Goal: Information Seeking & Learning: Learn about a topic

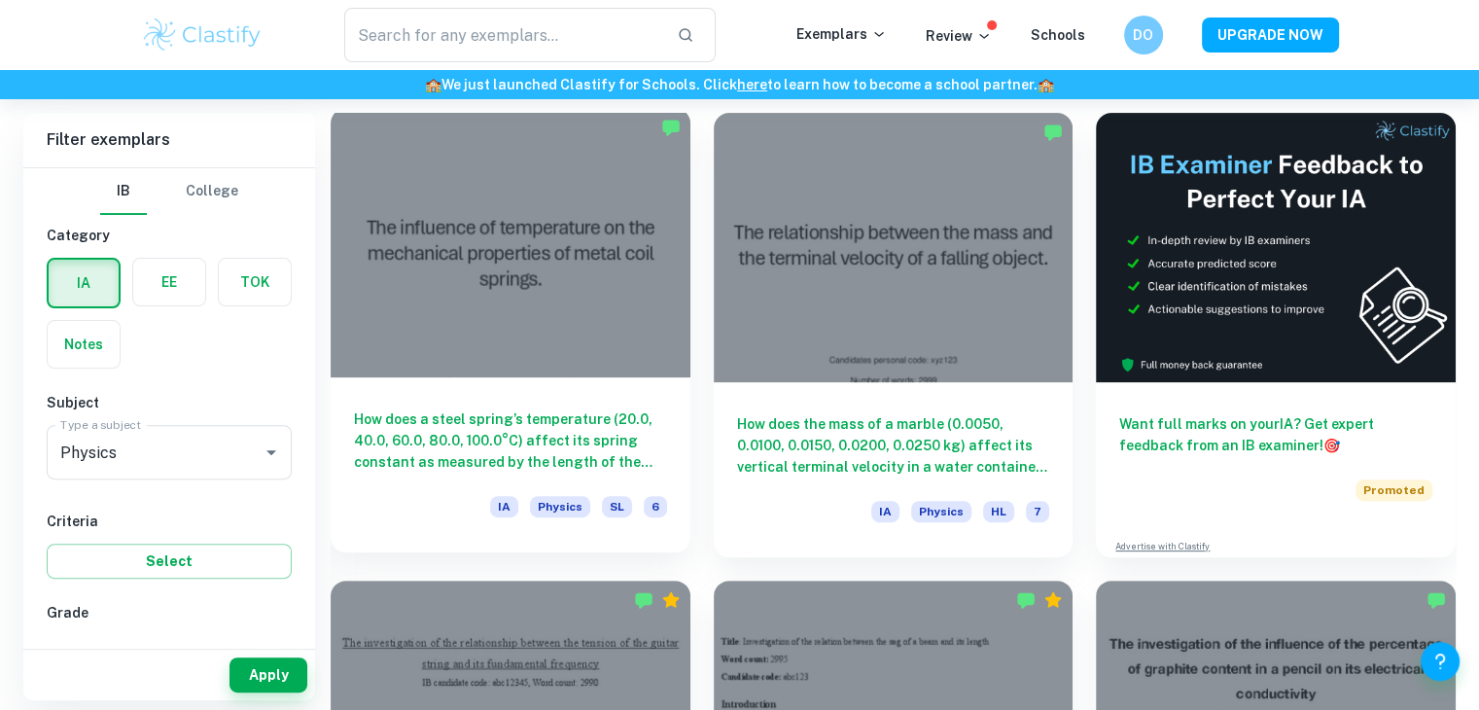
scroll to position [543, 0]
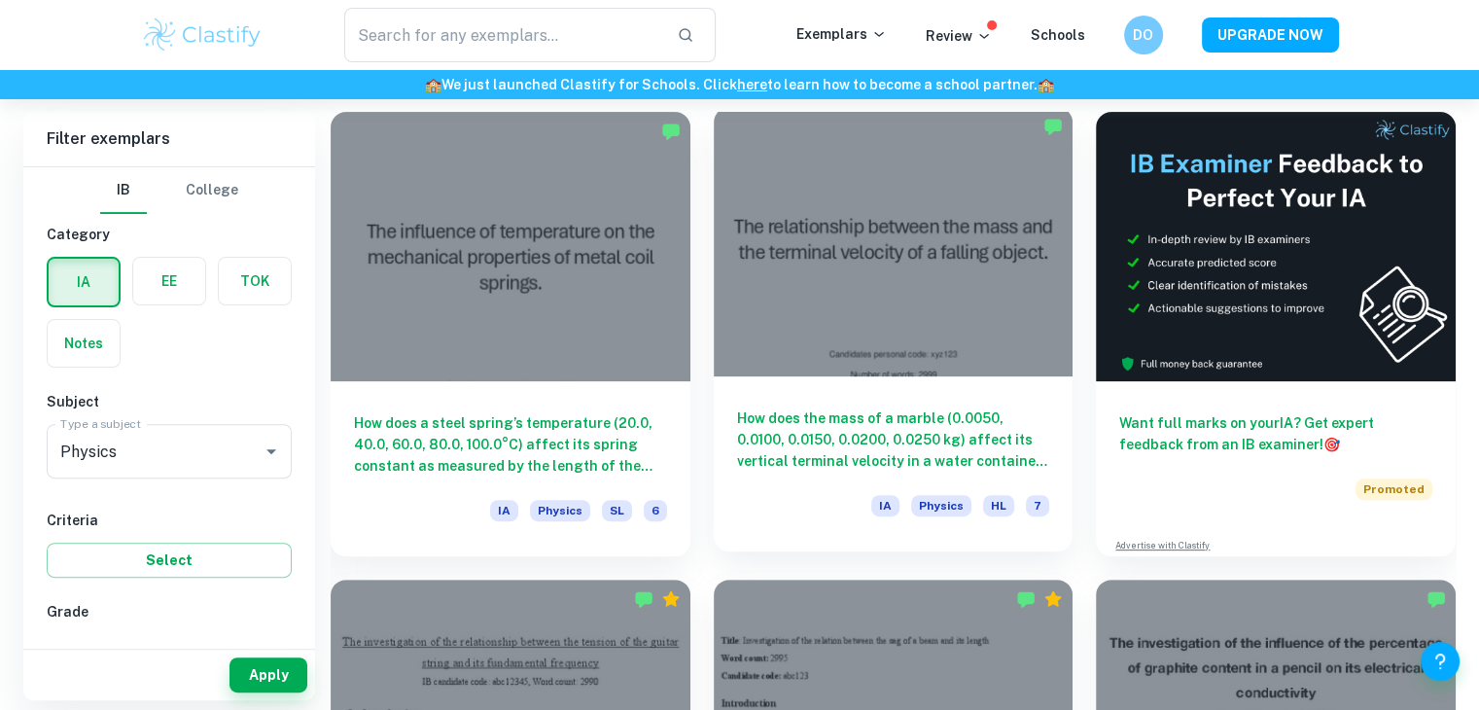
click at [871, 382] on div "How does the mass of a marble (0.0050, 0.0100, 0.0150, 0.0200, 0.0250 kg) affec…" at bounding box center [894, 463] width 360 height 175
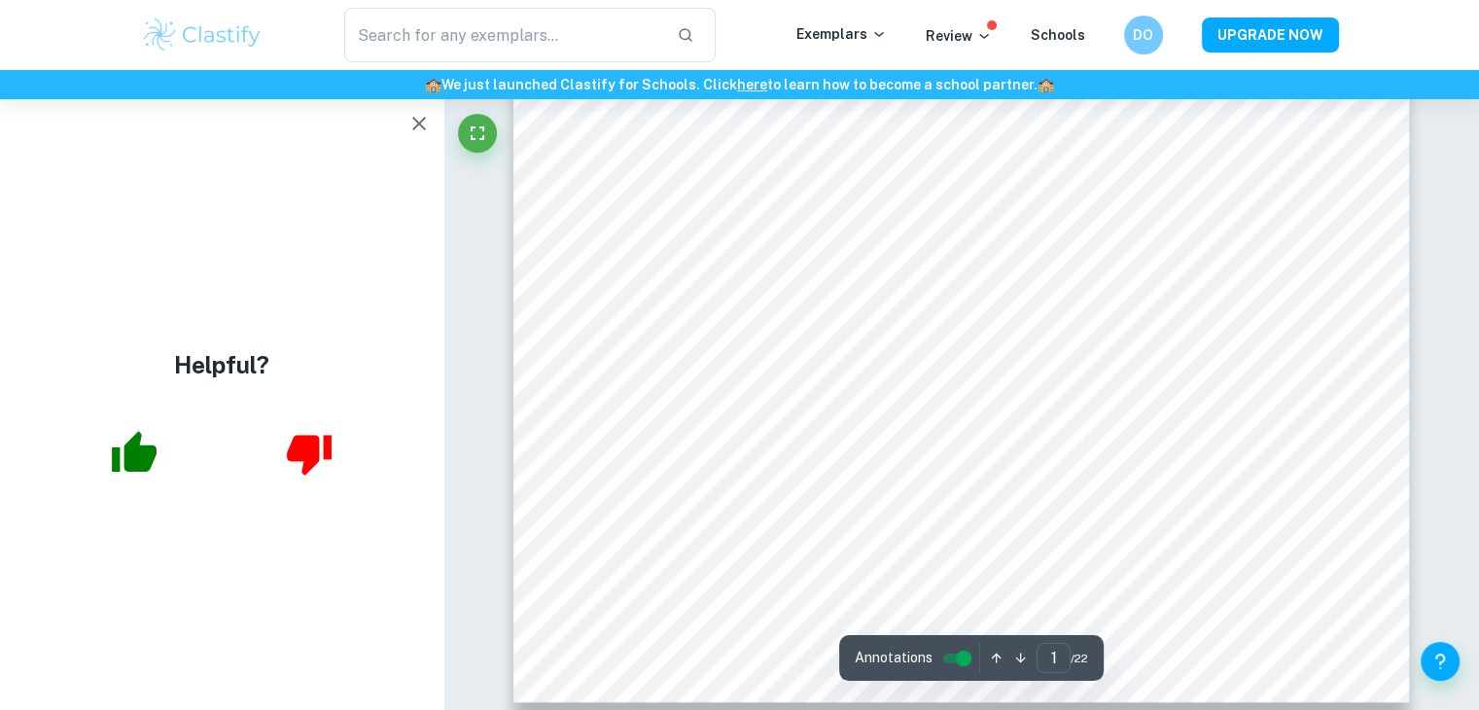
scroll to position [1100, 0]
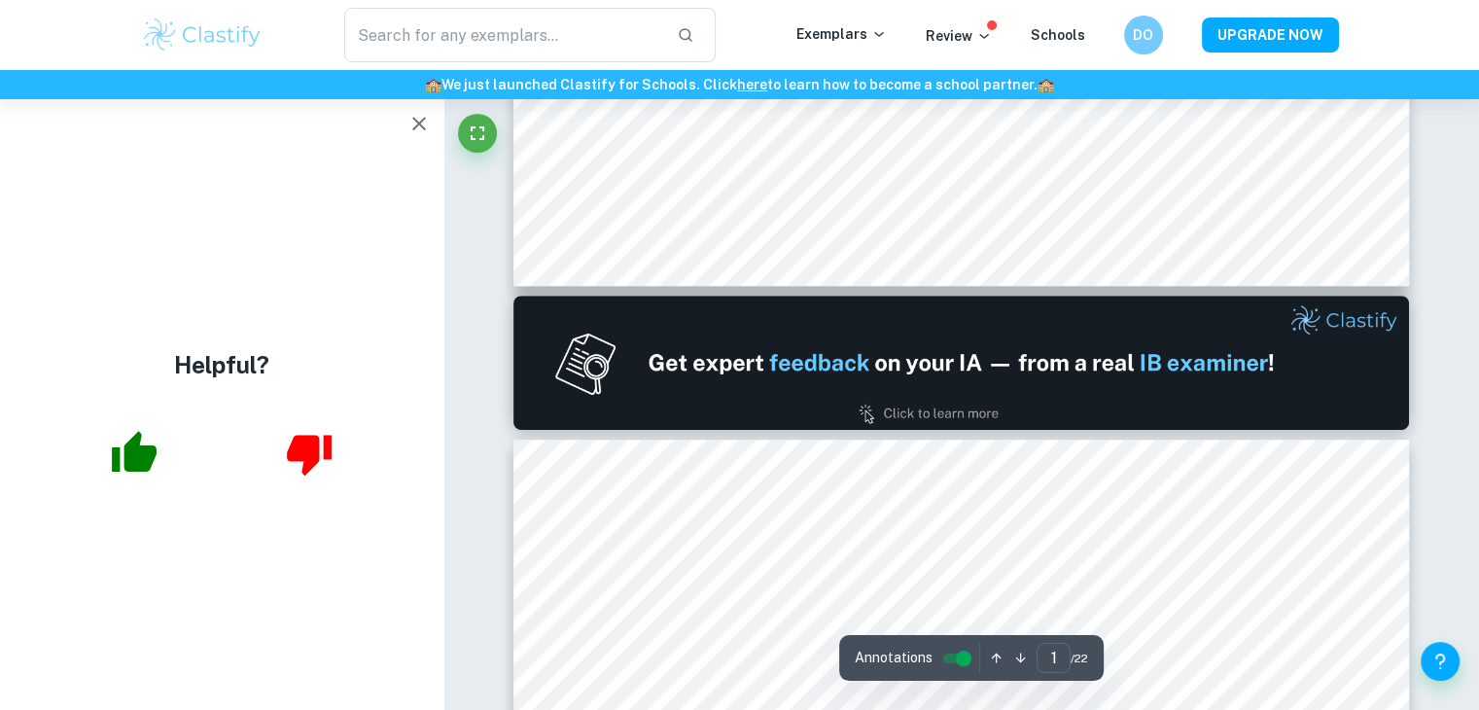
type input "2"
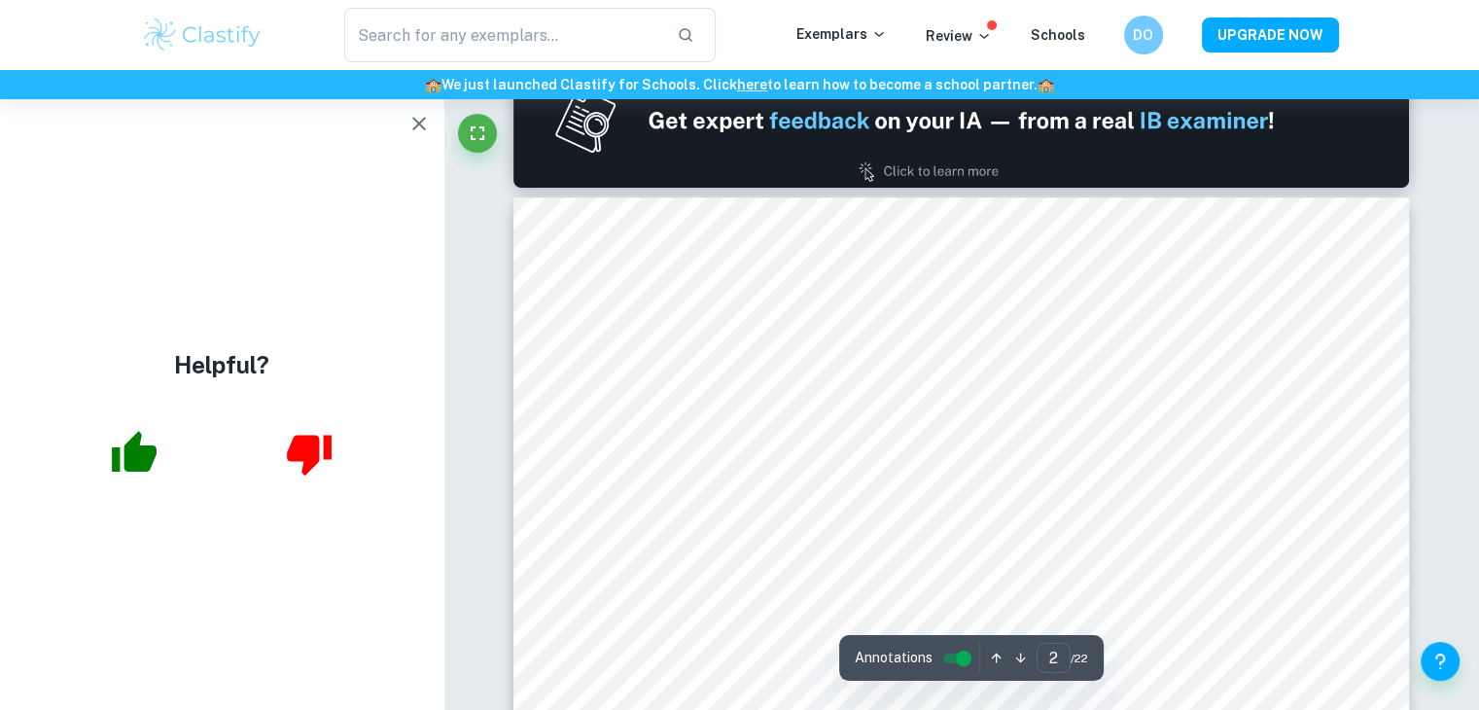
scroll to position [1473, 0]
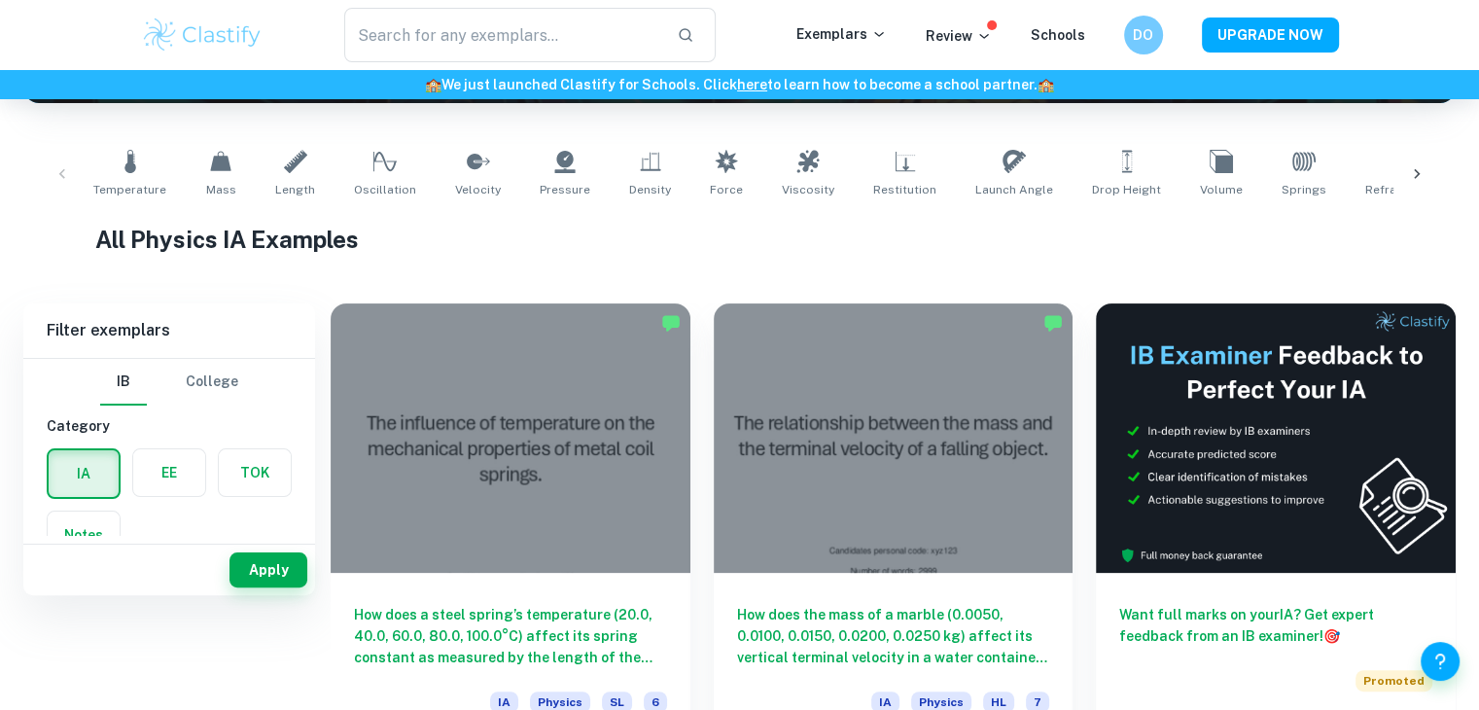
scroll to position [66, 0]
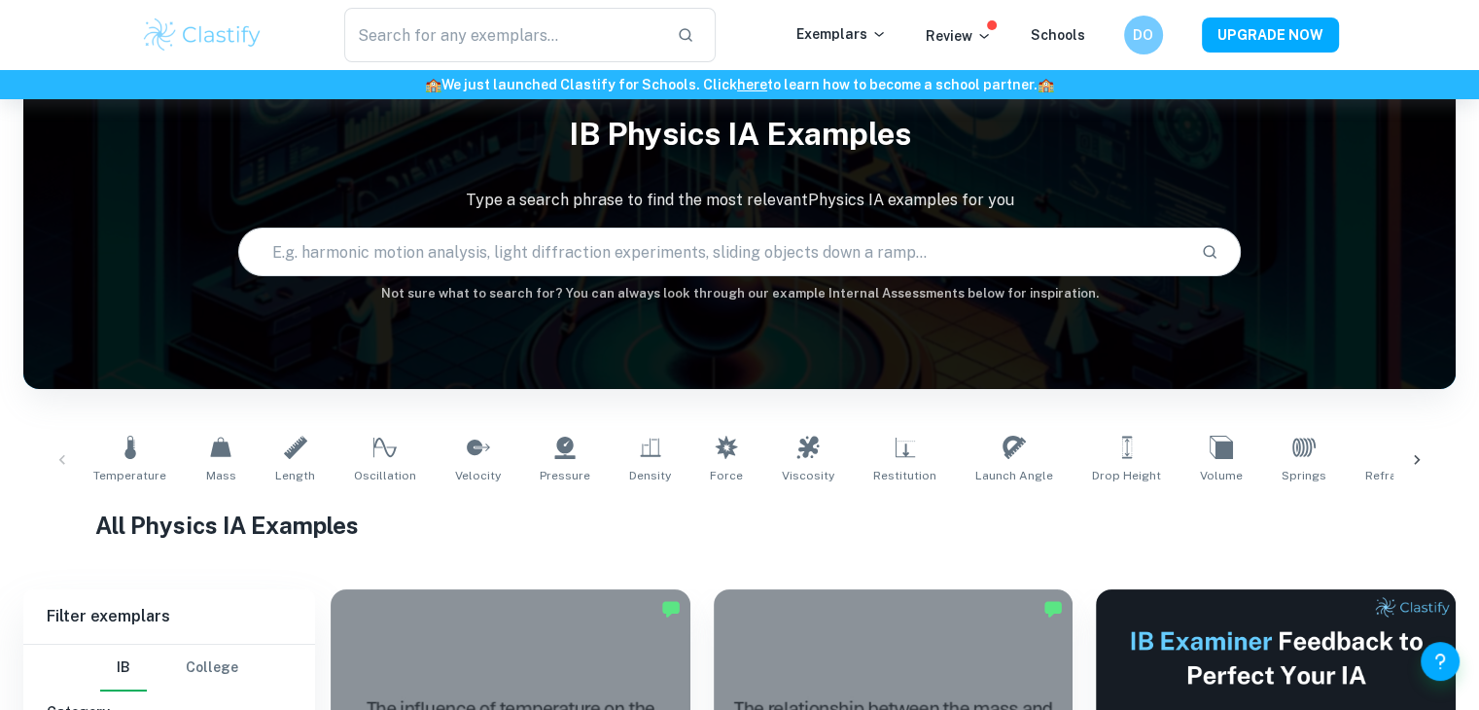
click at [352, 269] on input "text" at bounding box center [712, 252] width 946 height 54
type input "l"
type input "slit difraction"
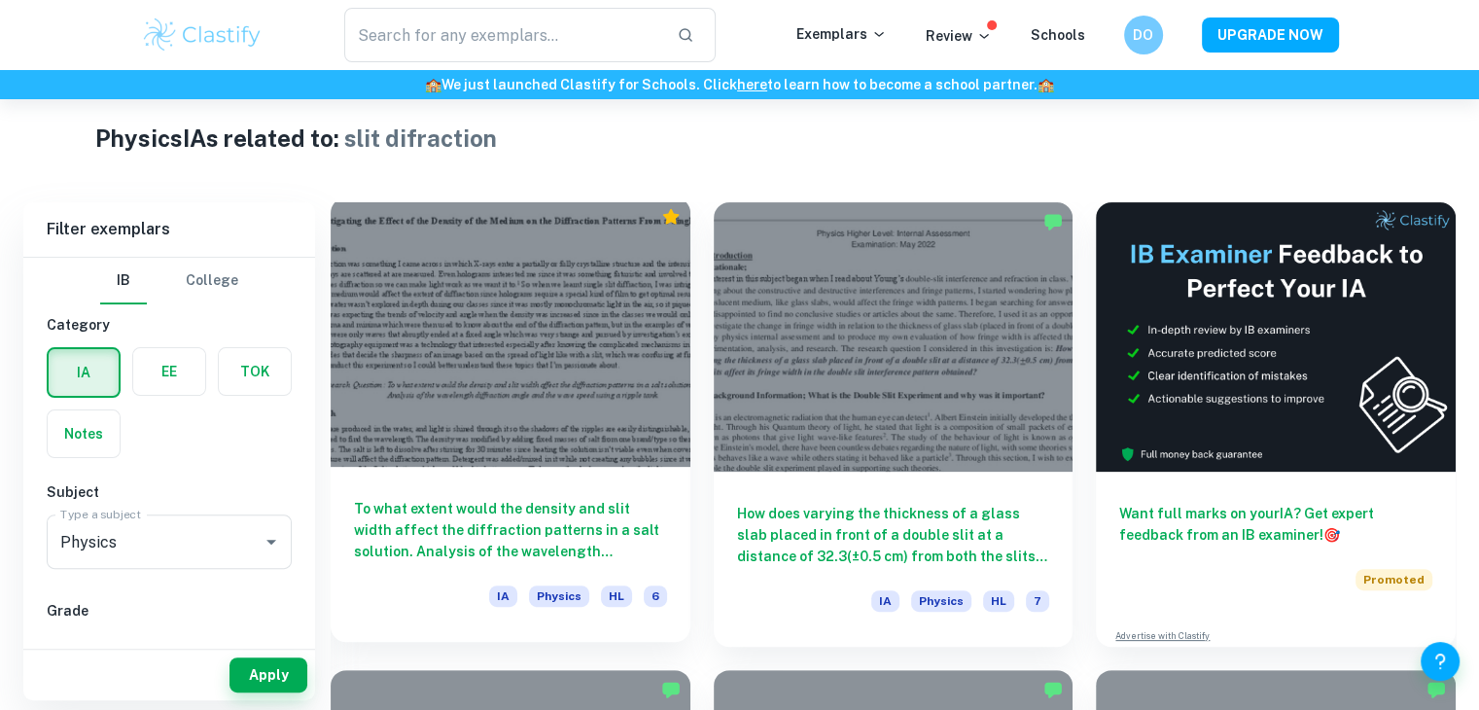
scroll to position [454, 0]
click at [505, 469] on div "To what extent would the density and slit width affect the diffraction patterns…" at bounding box center [511, 553] width 360 height 175
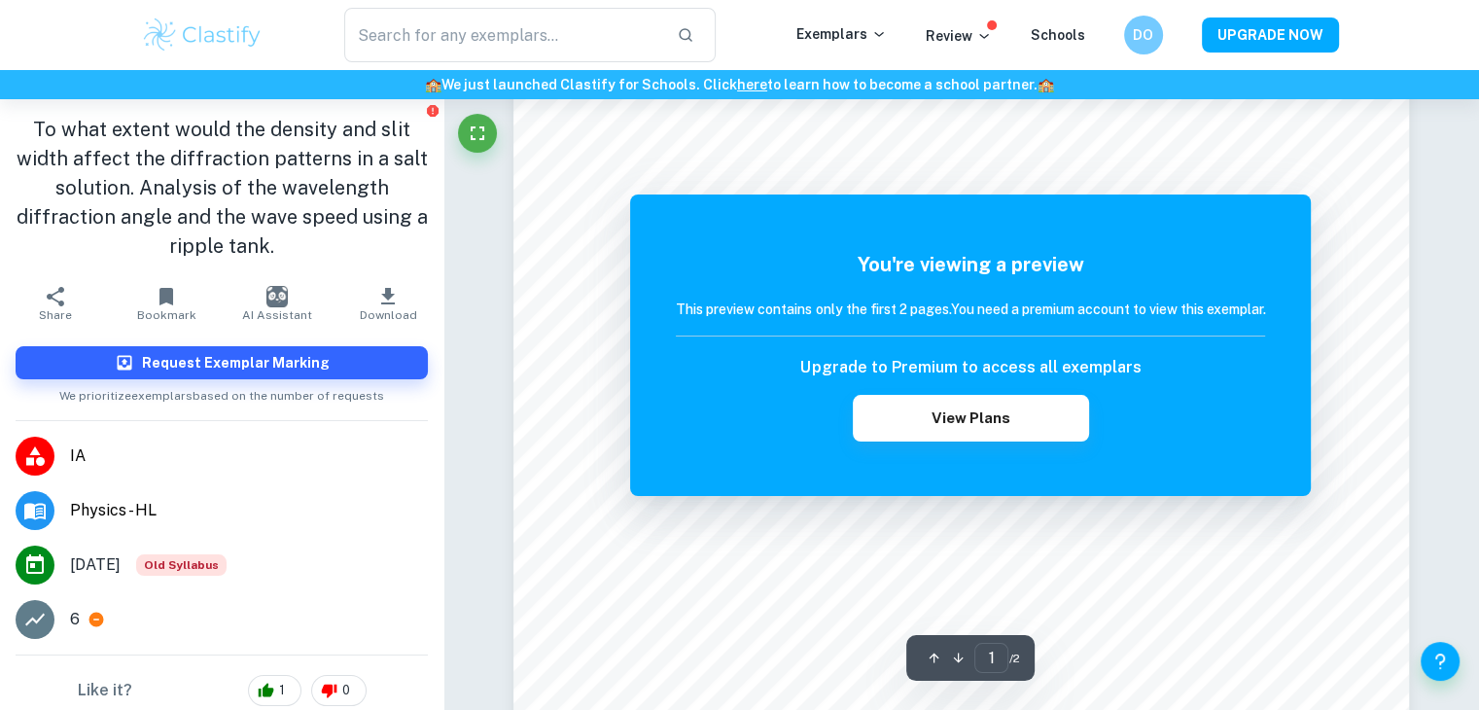
scroll to position [91, 0]
click at [1038, 491] on div "You're viewing a preview This preview contains only the first 2 pages. You need…" at bounding box center [970, 344] width 681 height 301
